Goal: Find specific page/section: Find specific page/section

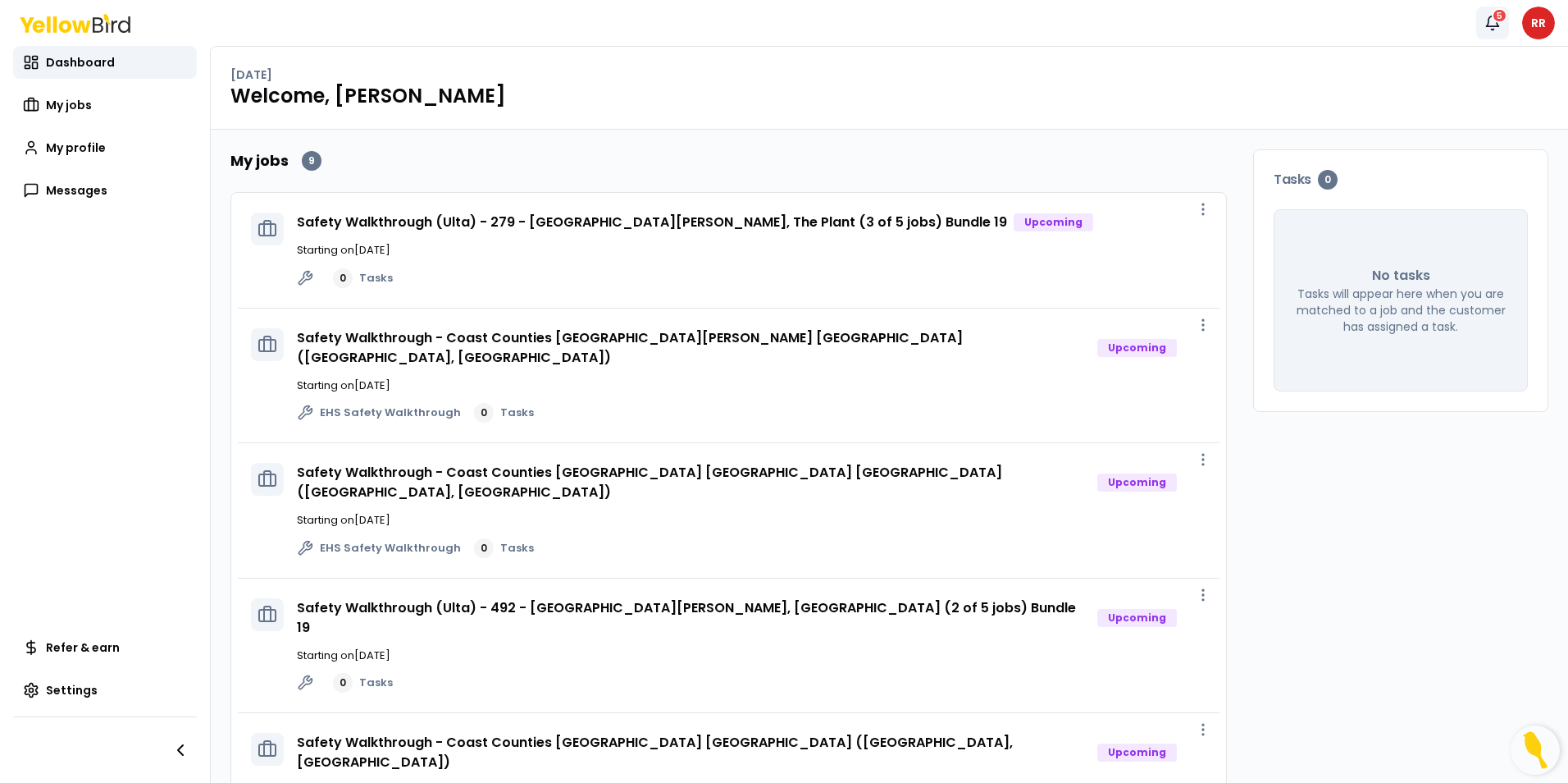
click at [1496, 23] on icon "button" at bounding box center [1492, 23] width 16 height 16
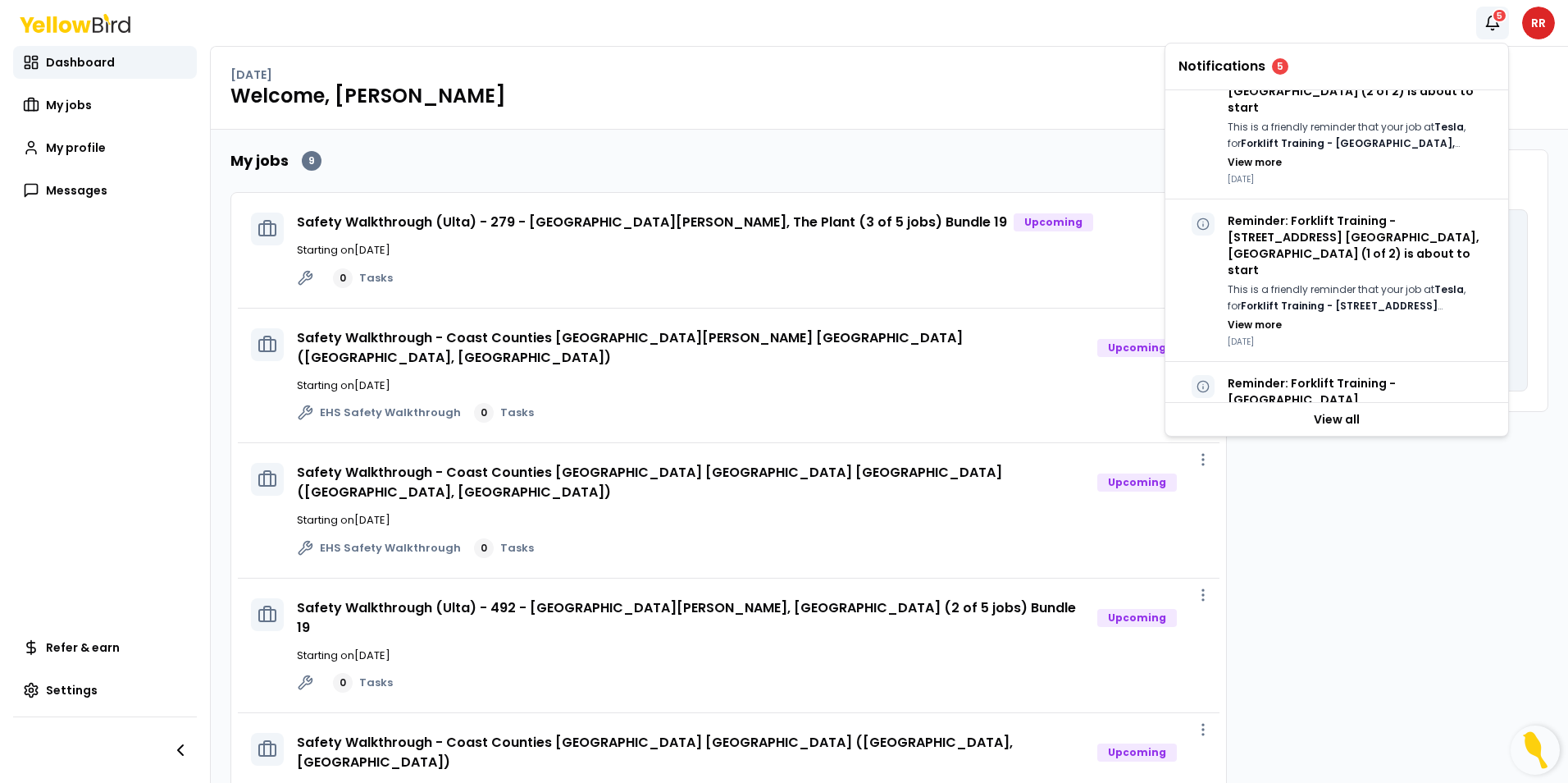
scroll to position [1102, 0]
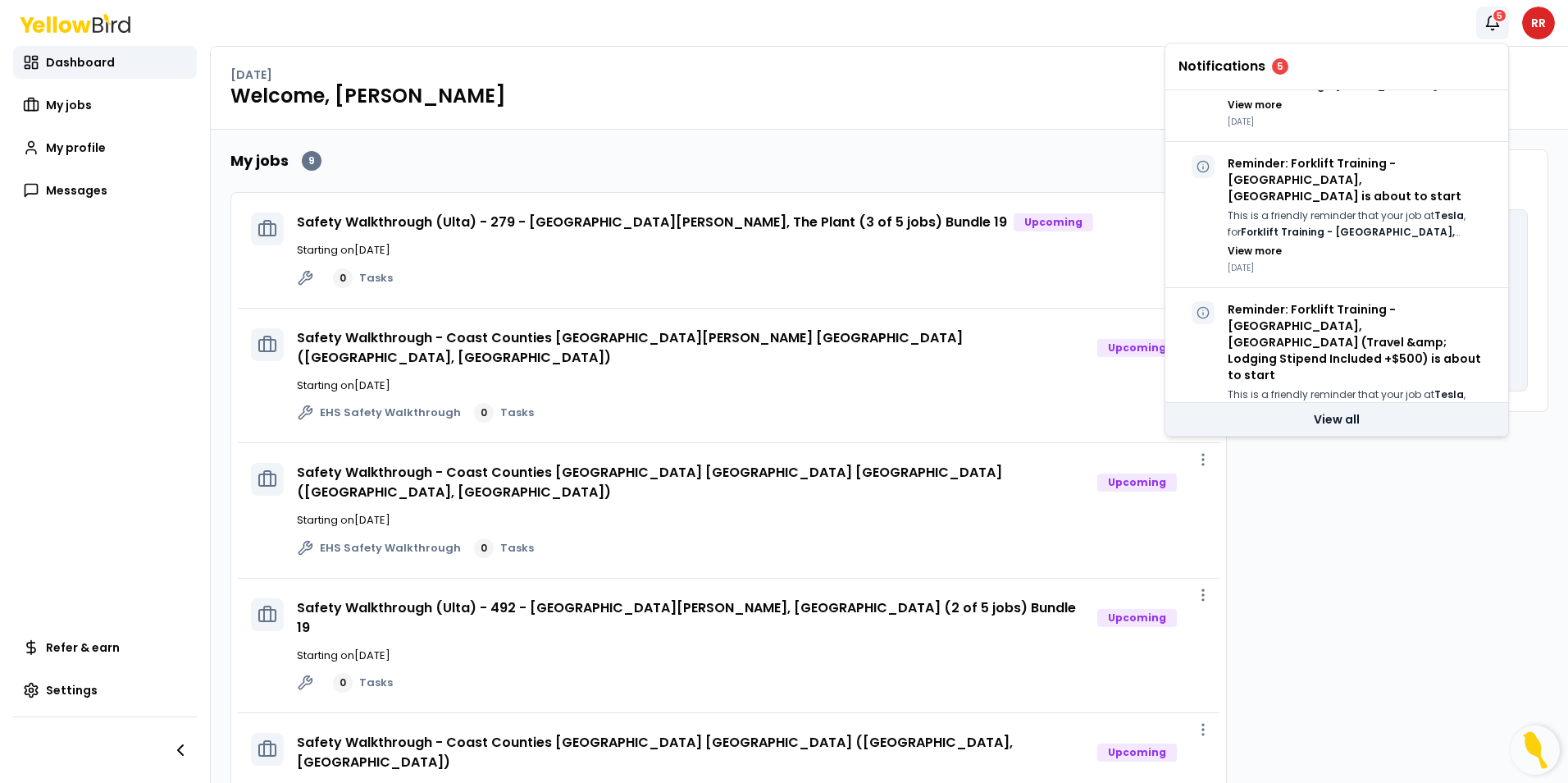
click at [1345, 422] on link "View all" at bounding box center [1336, 419] width 343 height 33
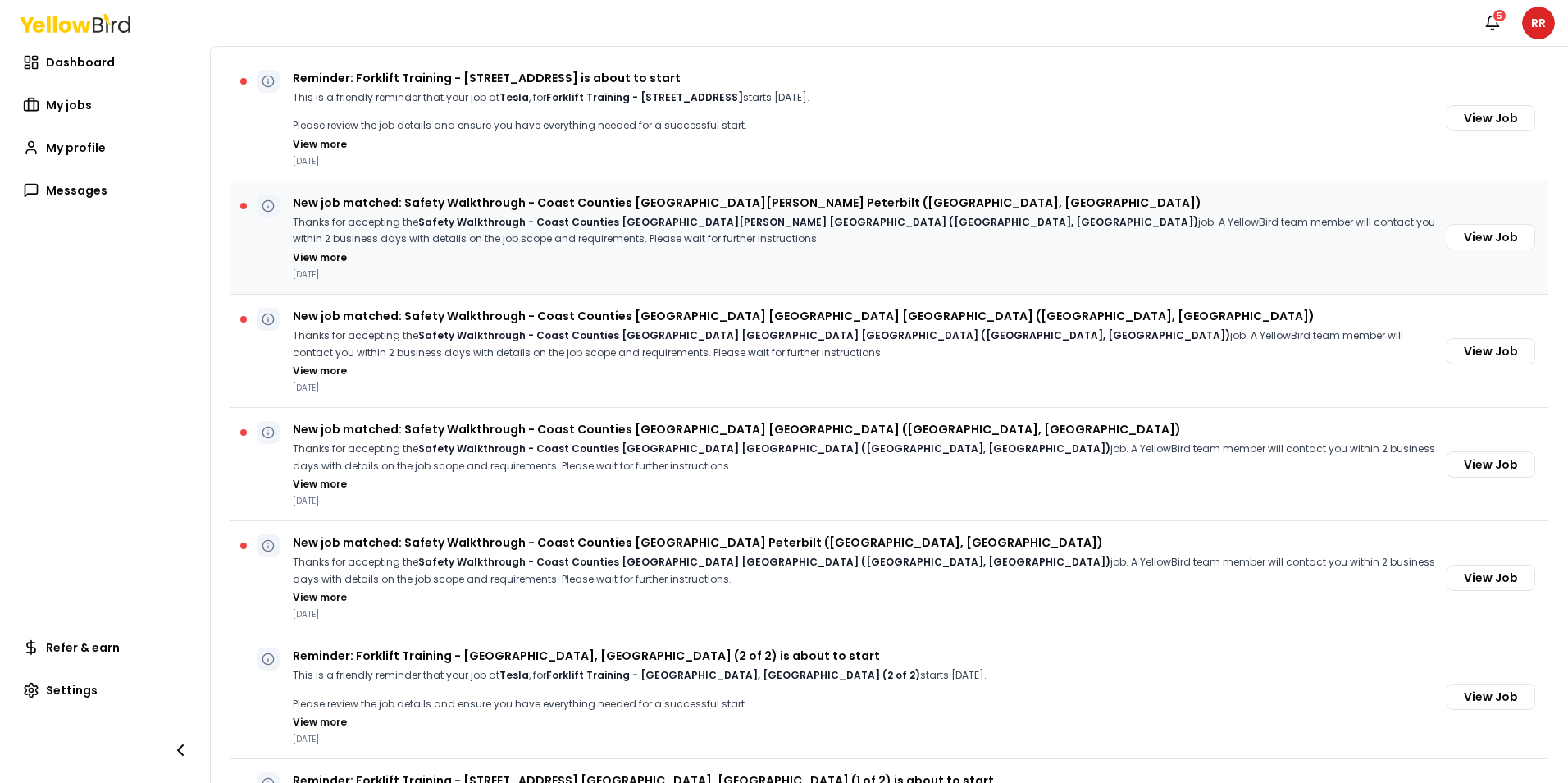
scroll to position [164, 0]
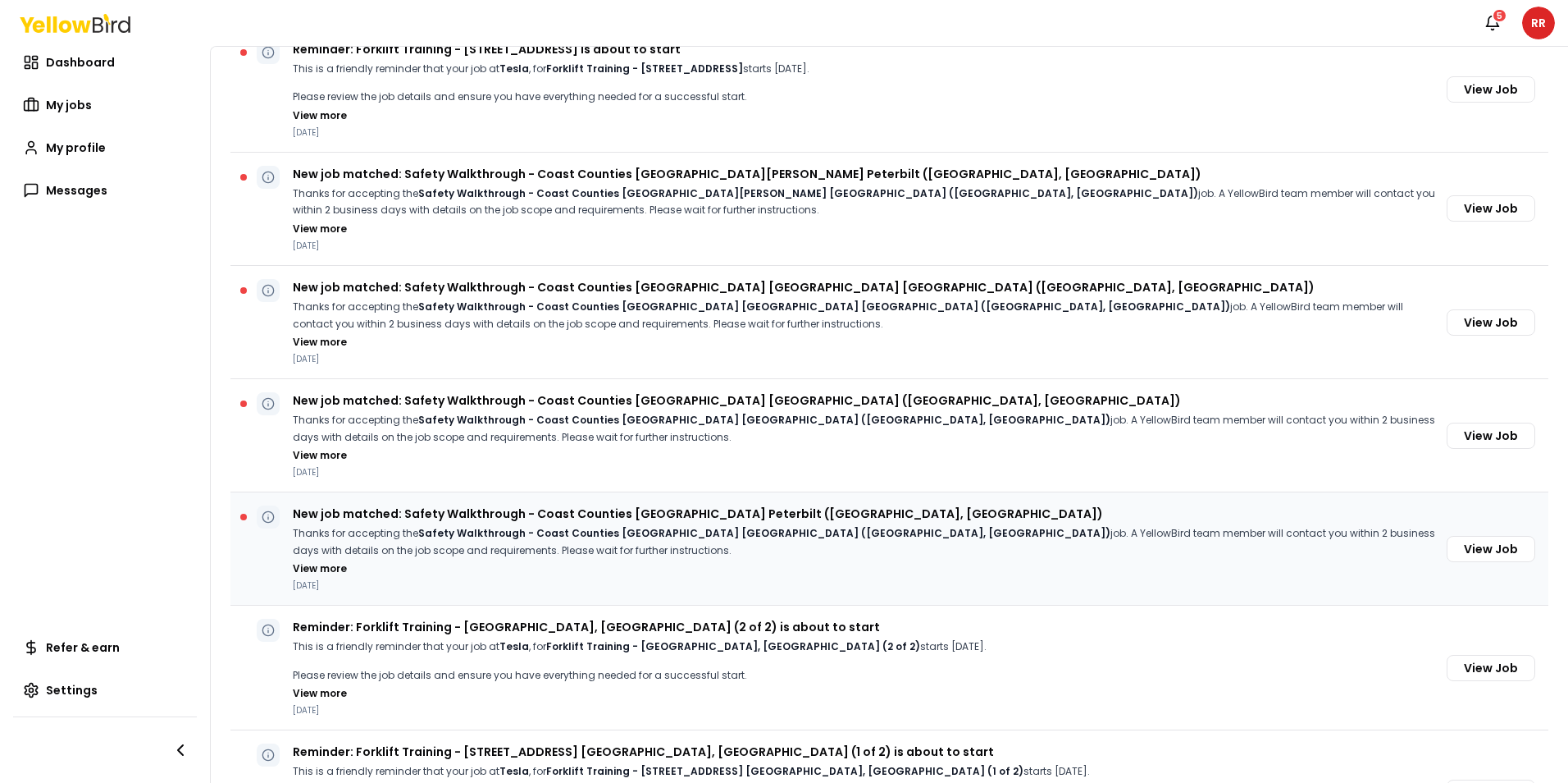
click at [730, 510] on p "New job matched: Safety Walkthrough - Coast Counties [GEOGRAPHIC_DATA] Peterbil…" at bounding box center [866, 514] width 1148 height 16
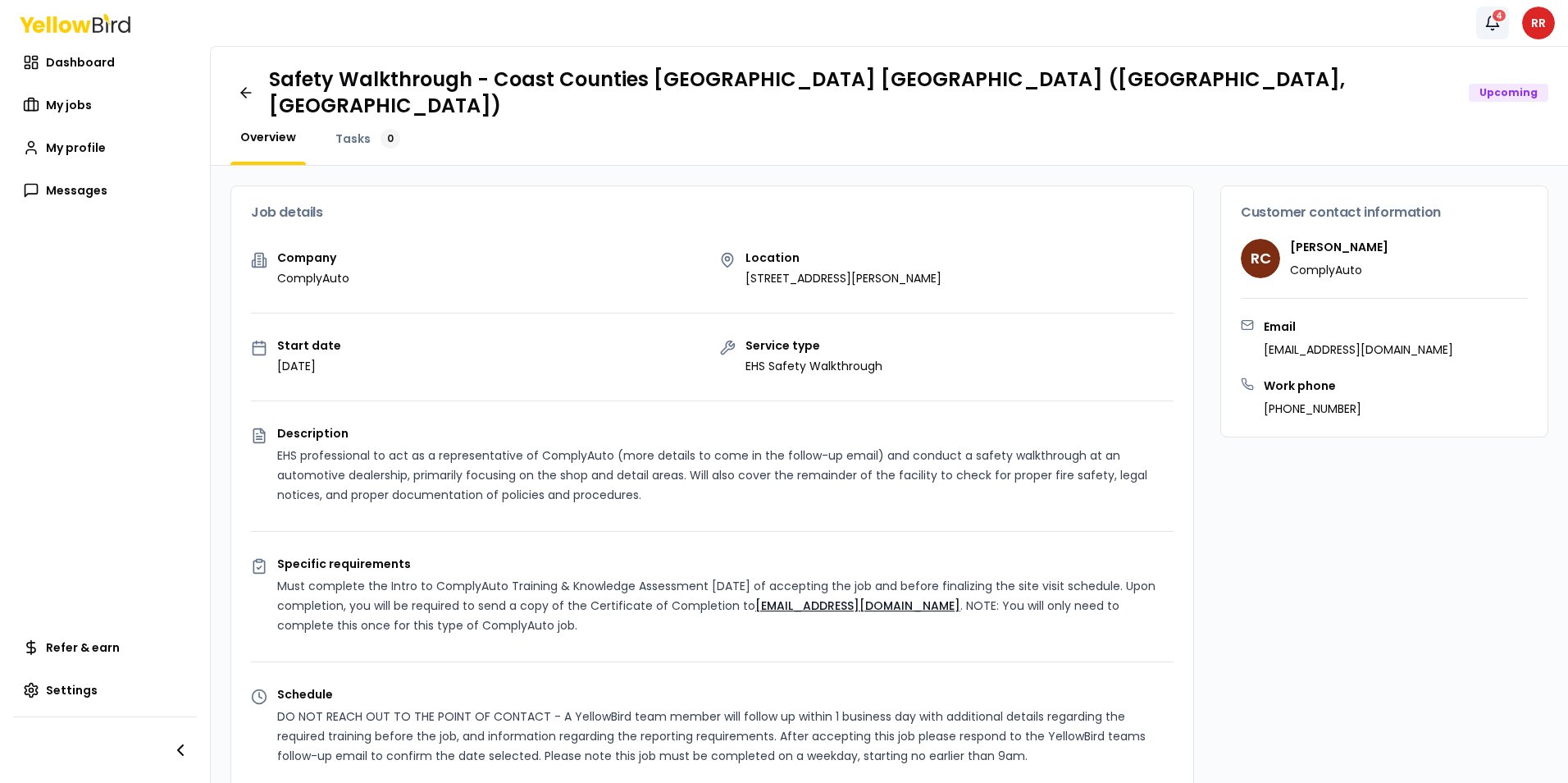
click at [1501, 19] on div "4" at bounding box center [1499, 15] width 16 height 15
